Goal: Navigation & Orientation: Find specific page/section

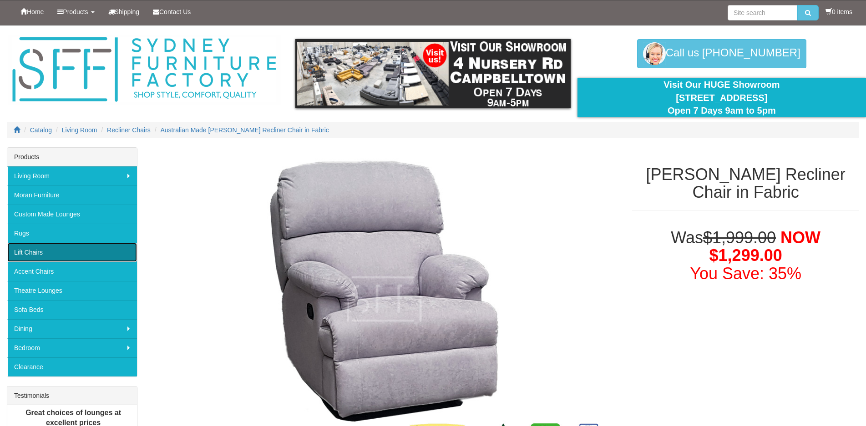
click at [63, 251] on link "Lift Chairs" at bounding box center [72, 252] width 130 height 19
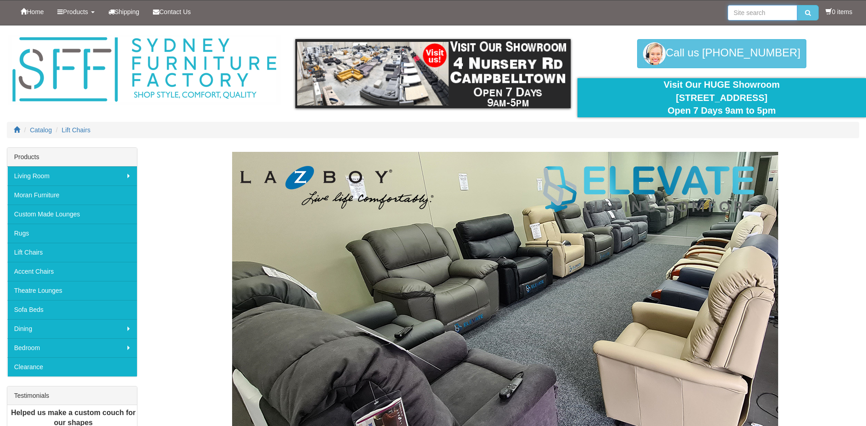
click at [738, 13] on input "search" at bounding box center [762, 12] width 70 height 15
type input "vertical"
click at [806, 12] on icon "submit" at bounding box center [808, 13] width 6 height 6
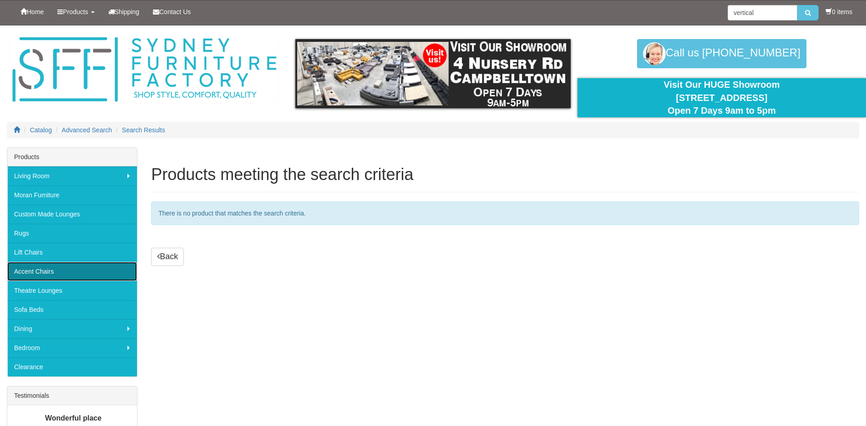
click at [39, 272] on link "Accent Chairs" at bounding box center [72, 271] width 130 height 19
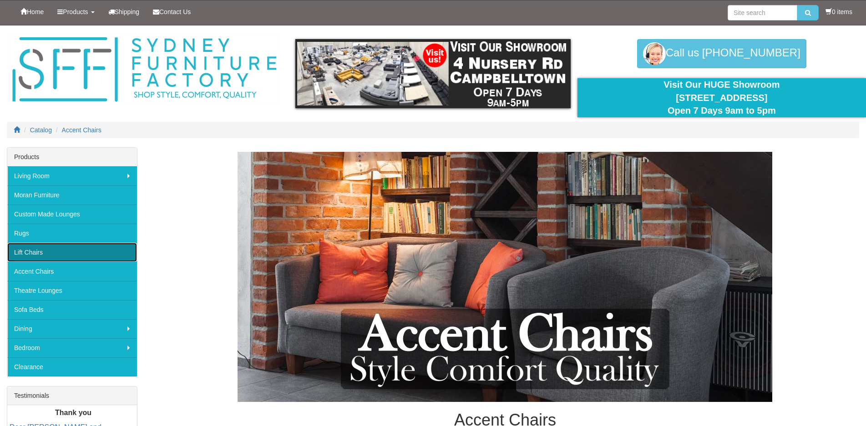
click at [51, 251] on link "Lift Chairs" at bounding box center [72, 252] width 130 height 19
